Goal: Transaction & Acquisition: Obtain resource

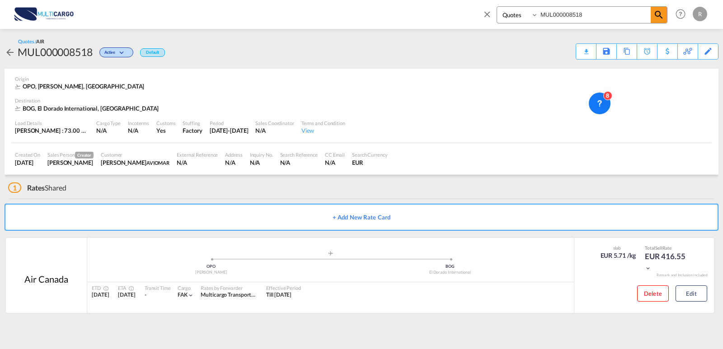
click at [479, 17] on div "Quotes MUL000008518 Help Resources Product Release R My Profile Logout" at bounding box center [593, 14] width 233 height 28
drag, startPoint x: 486, startPoint y: 14, endPoint x: 543, endPoint y: 29, distance: 59.4
click at [486, 14] on md-icon "icon-close" at bounding box center [487, 14] width 10 height 10
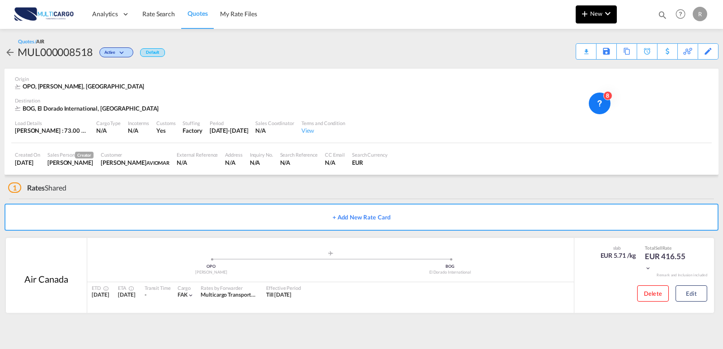
click at [603, 16] on md-icon "icon-chevron-down" at bounding box center [607, 13] width 11 height 11
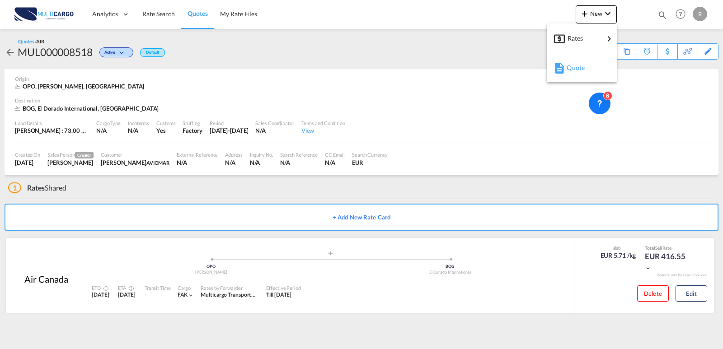
click at [591, 73] on div "Quote" at bounding box center [582, 67] width 33 height 23
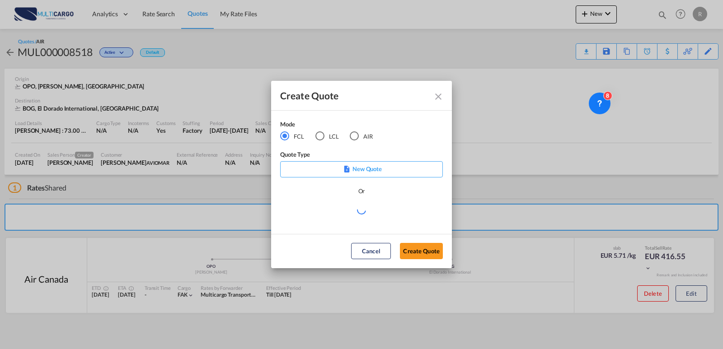
click at [357, 139] on div "AIR" at bounding box center [354, 135] width 9 height 9
click at [375, 223] on div "Select template EXP EXW AIR 09/2025 [PERSON_NAME] | [DATE] IMP_DAP_AIR <500KG -…" at bounding box center [361, 215] width 163 height 20
click at [375, 219] on md-select "Select template EXP EXW AIR 09/2025 [PERSON_NAME] | [DATE] IMP_DAP_AIR <500KG -…" at bounding box center [361, 214] width 163 height 18
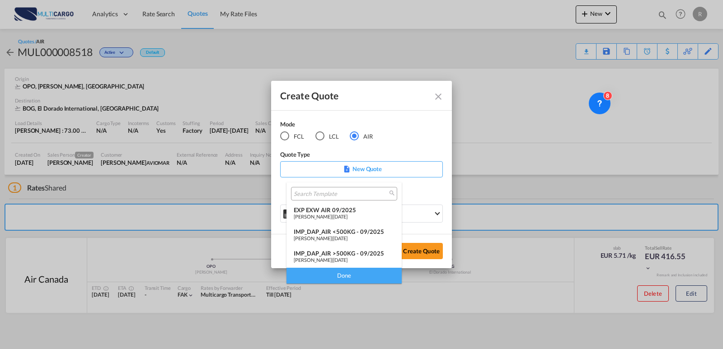
click at [347, 216] on span "[DATE]" at bounding box center [340, 217] width 14 height 6
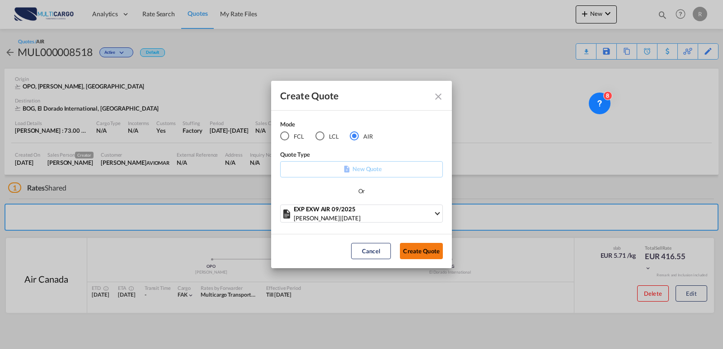
click at [416, 253] on button "Create Quote" at bounding box center [421, 251] width 43 height 16
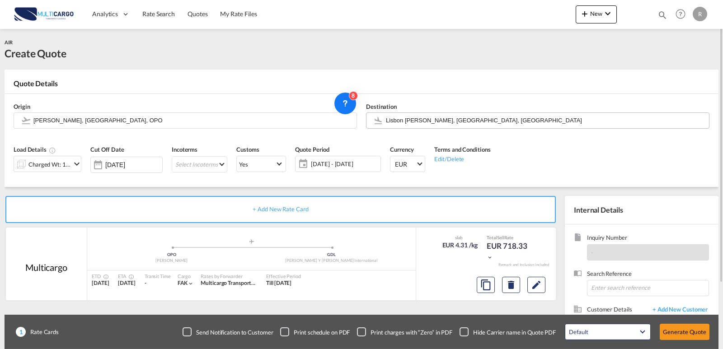
click at [488, 122] on input "Lisbon [PERSON_NAME], [GEOGRAPHIC_DATA], [GEOGRAPHIC_DATA]" at bounding box center [545, 120] width 318 height 16
click at [476, 123] on body "Analytics Reports Dashboard Rate Search Quotes My Rate Files Analytics" at bounding box center [361, 174] width 723 height 349
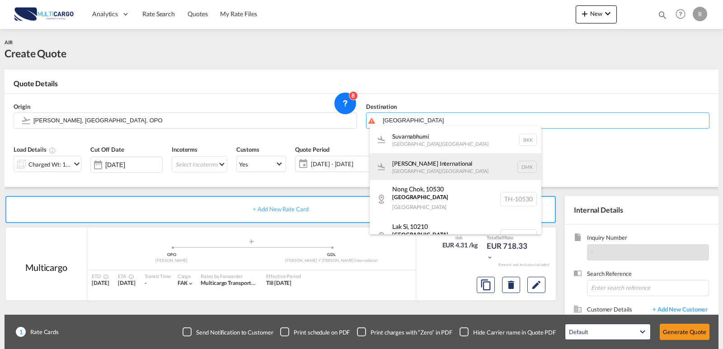
click at [460, 142] on div "Suvarnabhumi [GEOGRAPHIC_DATA] , [GEOGRAPHIC_DATA] BKK" at bounding box center [456, 139] width 172 height 27
type input "Suvarnabhumi, [GEOGRAPHIC_DATA], BKK"
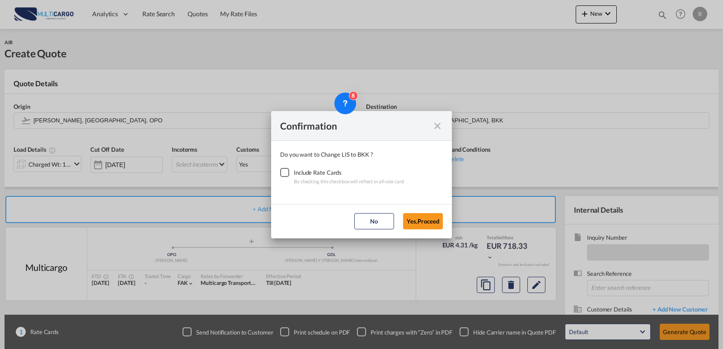
click at [287, 175] on div "Checkbox No Ink" at bounding box center [284, 172] width 9 height 9
click at [420, 224] on button "Yes,Proceed" at bounding box center [423, 221] width 40 height 16
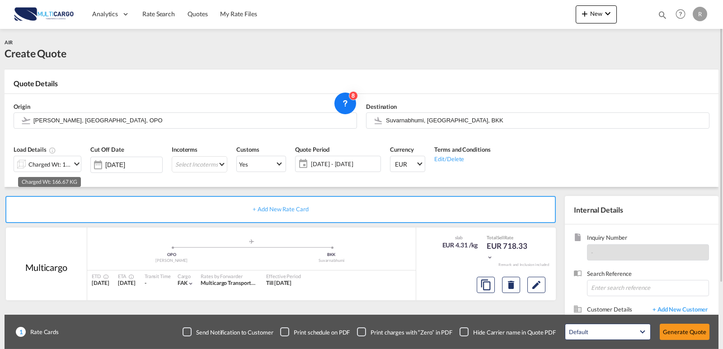
click at [68, 161] on div "Charged Wt: 166.67 KG" at bounding box center [49, 164] width 42 height 13
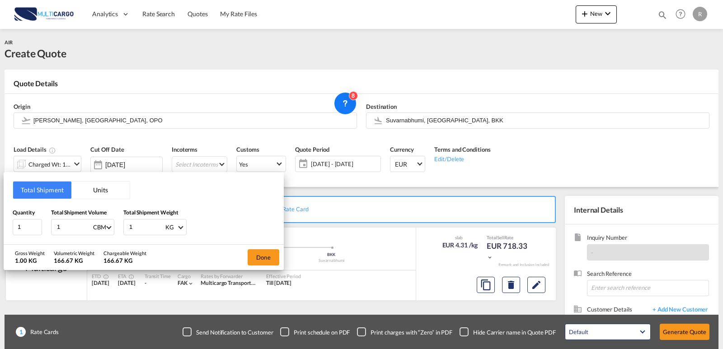
drag, startPoint x: 67, startPoint y: 225, endPoint x: 76, endPoint y: 188, distance: 37.8
click at [51, 225] on div "1 CBM CBM CFT KG LB" at bounding box center [82, 227] width 63 height 16
type input "1.8"
drag, startPoint x: 142, startPoint y: 223, endPoint x: 105, endPoint y: 219, distance: 37.3
click at [106, 220] on div "Quantity 1 Total Shipment Volume 1.8 CBM CBM CFT KG LB Total Shipment Weight 1 …" at bounding box center [144, 221] width 262 height 27
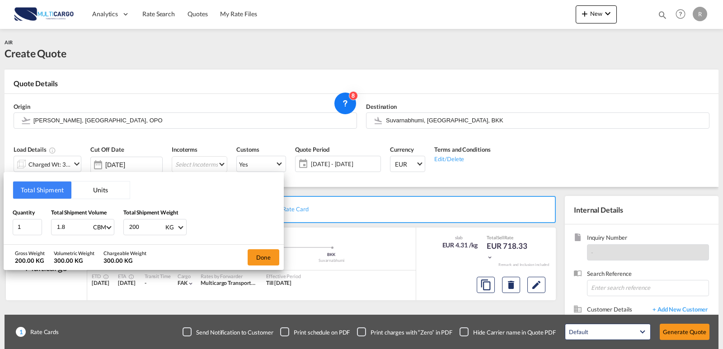
type input "200"
drag, startPoint x: 225, startPoint y: 234, endPoint x: 253, endPoint y: 262, distance: 40.2
click at [225, 233] on div "Quantity 1 Total Shipment Volume 1.8 CBM CBM CFT KG LB Total Shipment Weight 20…" at bounding box center [144, 221] width 262 height 27
click at [262, 265] on button "Done" at bounding box center [264, 257] width 32 height 16
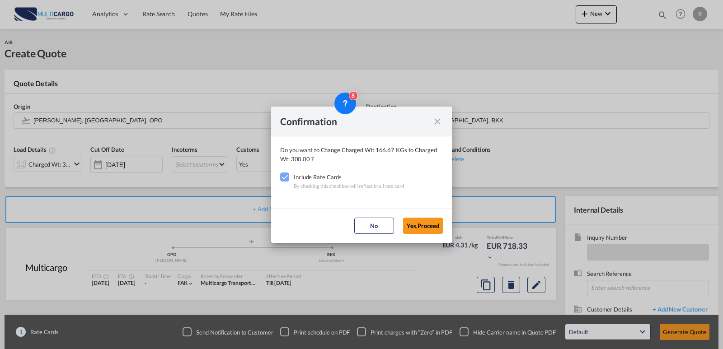
click at [415, 233] on button "Yes,Proceed" at bounding box center [423, 226] width 40 height 16
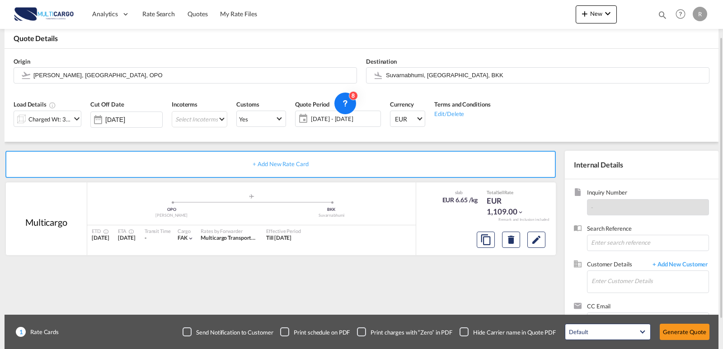
scroll to position [81, 0]
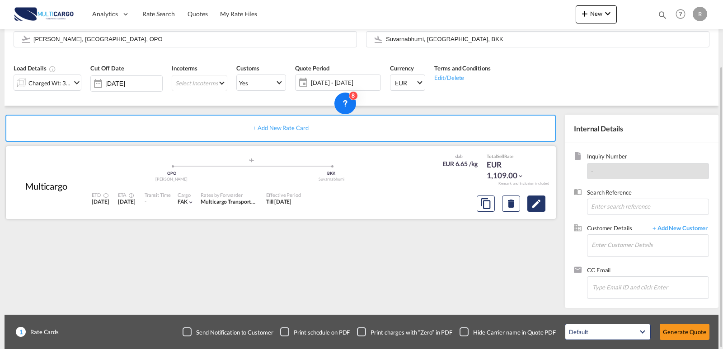
click at [539, 202] on md-icon "Edit" at bounding box center [536, 203] width 11 height 11
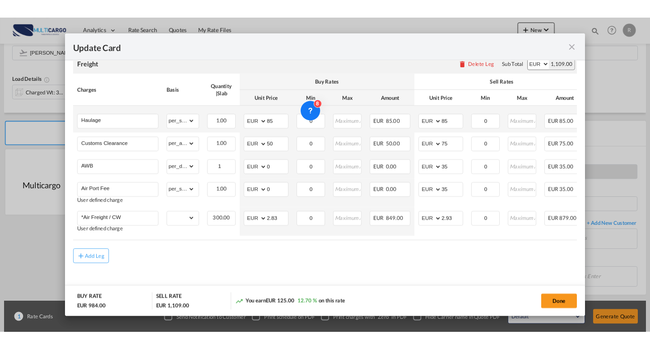
scroll to position [220, 0]
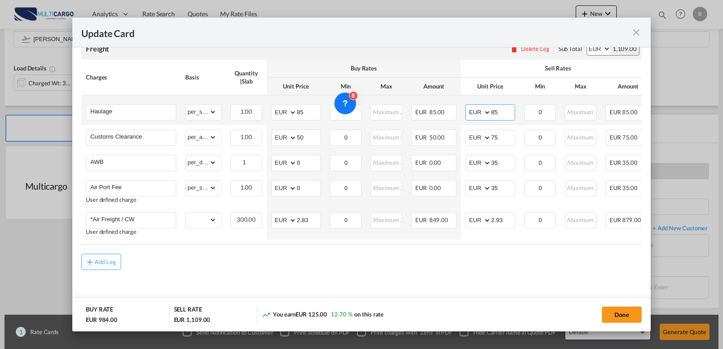
drag, startPoint x: 490, startPoint y: 109, endPoint x: 467, endPoint y: 107, distance: 22.7
click at [467, 107] on md-input-container "AED AFN ALL AMD ANG AOA ARS AUD AWG AZN BAM BBD BDT BGN BHD BIF BMD BND [PERSON…" at bounding box center [490, 112] width 50 height 16
type input "200"
click at [463, 262] on div "Add Leg" at bounding box center [361, 262] width 560 height 16
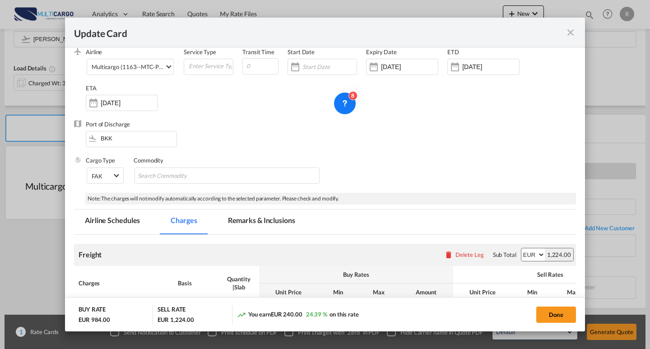
scroll to position [0, 0]
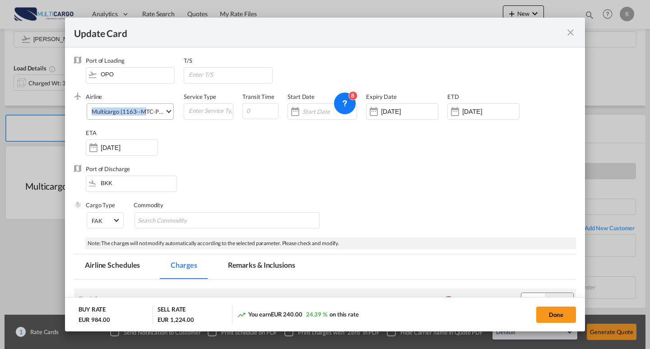
click at [142, 103] on div "Airline Multicargo (1163--MTC-PT / -) AIR EXPRESS S.A. (1166- / -) CMA CGM Air …" at bounding box center [135, 111] width 98 height 36
click at [144, 119] on md-select "Multicargo (1163--MTC-PT / -) AIR EXPRESS S.A. (1166- / -) CMA CGM Air Cargo (1…" at bounding box center [130, 111] width 87 height 16
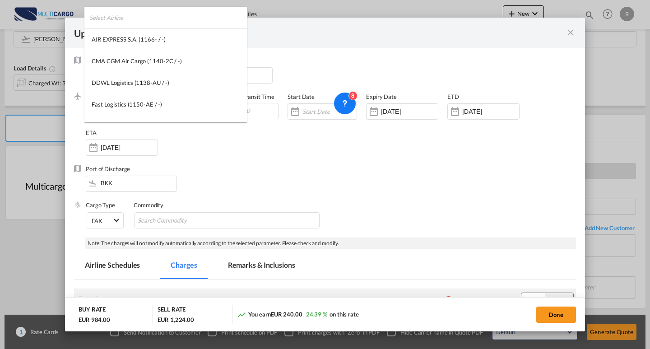
click at [147, 23] on input "search" at bounding box center [168, 18] width 158 height 22
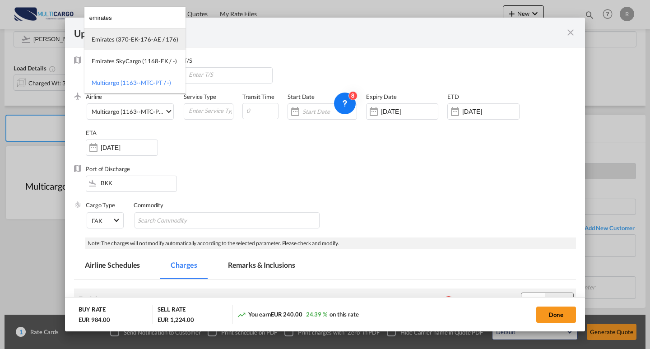
type input "emirates"
click at [143, 42] on div "Emirates (370-EK-176-AE / 176)" at bounding box center [135, 39] width 87 height 8
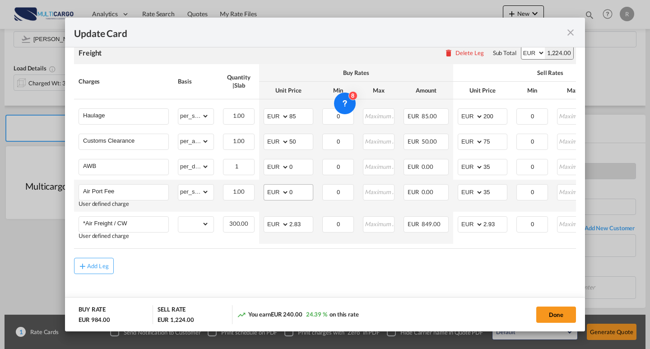
scroll to position [252, 0]
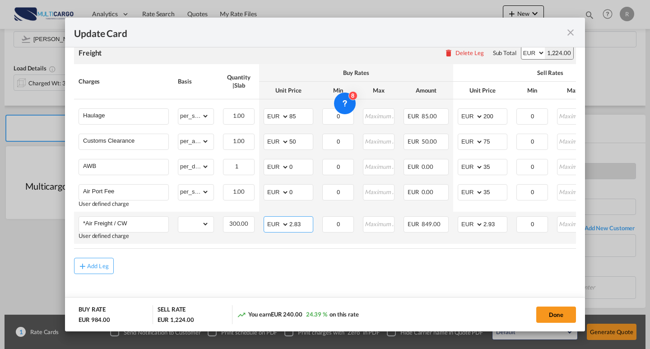
drag, startPoint x: 292, startPoint y: 222, endPoint x: 282, endPoint y: 222, distance: 9.9
click at [282, 222] on md-input-container "AED AFN ALL AMD ANG AOA ARS AUD AWG AZN BAM BBD BDT BGN BHD BIF BMD BND [PERSON…" at bounding box center [289, 224] width 50 height 16
type input "1.55"
drag, startPoint x: 499, startPoint y: 224, endPoint x: 461, endPoint y: 225, distance: 37.9
click at [461, 225] on md-input-container "AED AFN ALL AMD ANG AOA ARS AUD AWG AZN BAM BBD BDT BGN BHD BIF BMD BND [PERSON…" at bounding box center [483, 224] width 50 height 16
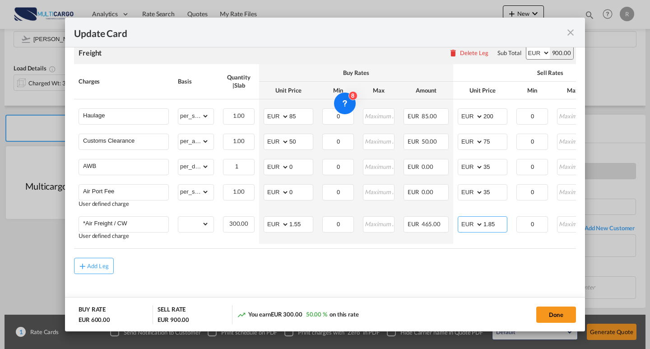
type input "1.85"
click at [556, 301] on md-dialog-actions "BUY RATE EUR 600.00 SELL RATE EUR 900.00 You earn EUR 300.00 50.00 % on this ra…" at bounding box center [325, 314] width 520 height 34
click at [556, 312] on button "Done" at bounding box center [557, 315] width 40 height 16
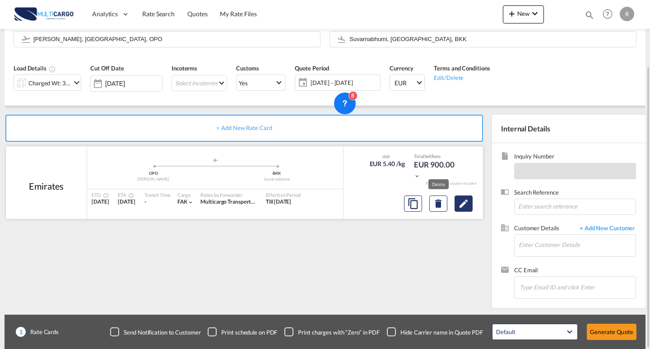
click at [457, 206] on button "Edit" at bounding box center [464, 204] width 18 height 16
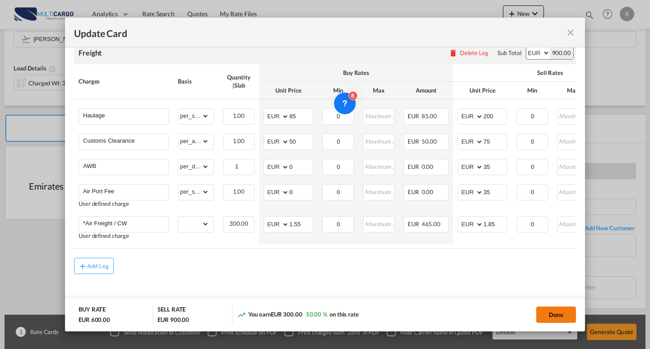
click at [564, 311] on button "Done" at bounding box center [557, 315] width 40 height 16
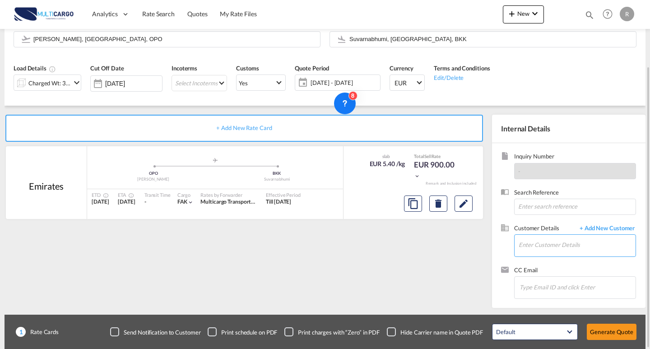
click at [567, 244] on input "Enter Customer Details" at bounding box center [577, 245] width 117 height 20
paste input "[EMAIL_ADDRESS][DOMAIN_NAME]"
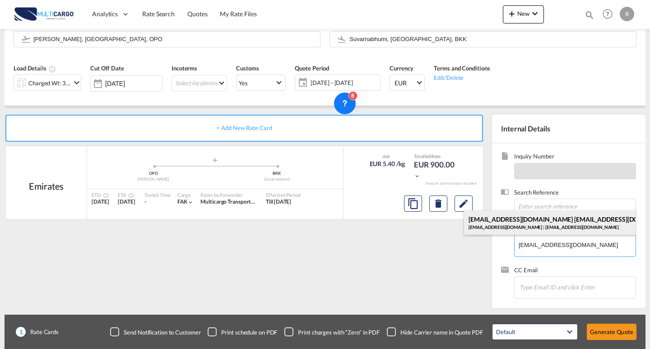
click at [549, 223] on div "[EMAIL_ADDRESS][DOMAIN_NAME] [EMAIL_ADDRESS][DOMAIN_NAME] [EMAIL_ADDRESS][DOMAI…" at bounding box center [550, 223] width 172 height 24
type input "[EMAIL_ADDRESS][DOMAIN_NAME], [EMAIL_ADDRESS][DOMAIN_NAME] [EMAIL_ADDRESS][DOMA…"
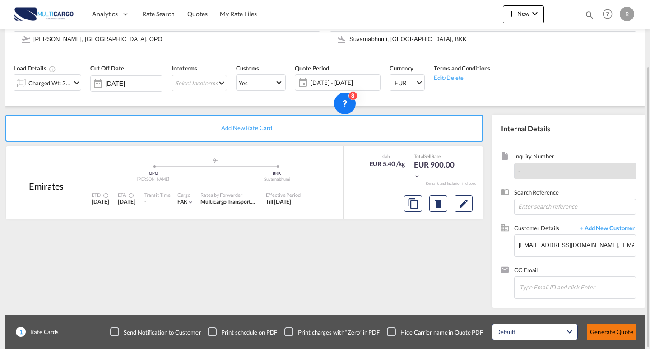
click at [607, 327] on button "Generate Quote" at bounding box center [612, 332] width 50 height 16
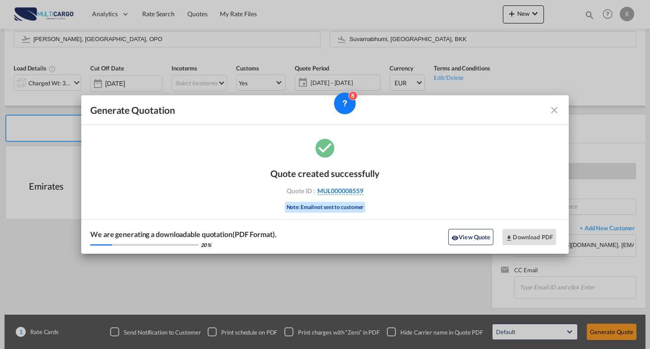
click at [359, 191] on span "MUL000008559" at bounding box center [341, 191] width 46 height 8
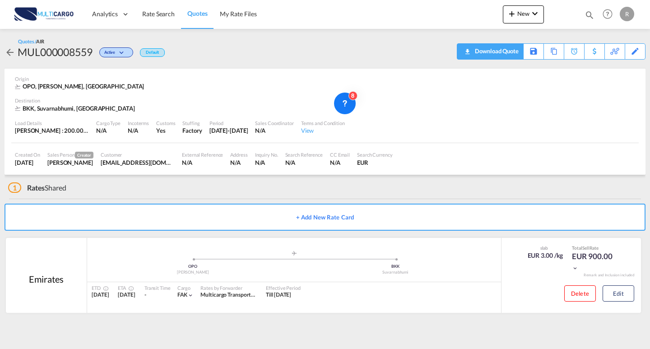
click at [514, 56] on div "Download Quote" at bounding box center [496, 51] width 46 height 14
